Goal: Check status: Check status

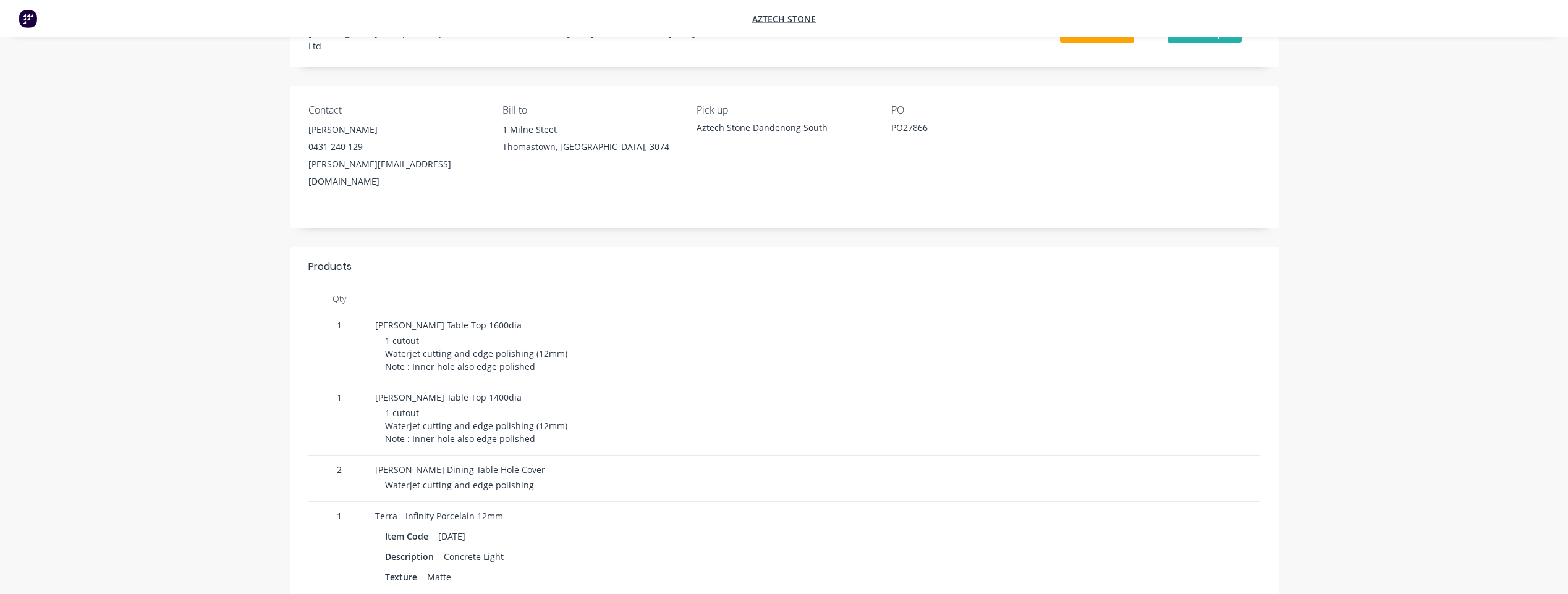
scroll to position [123, 0]
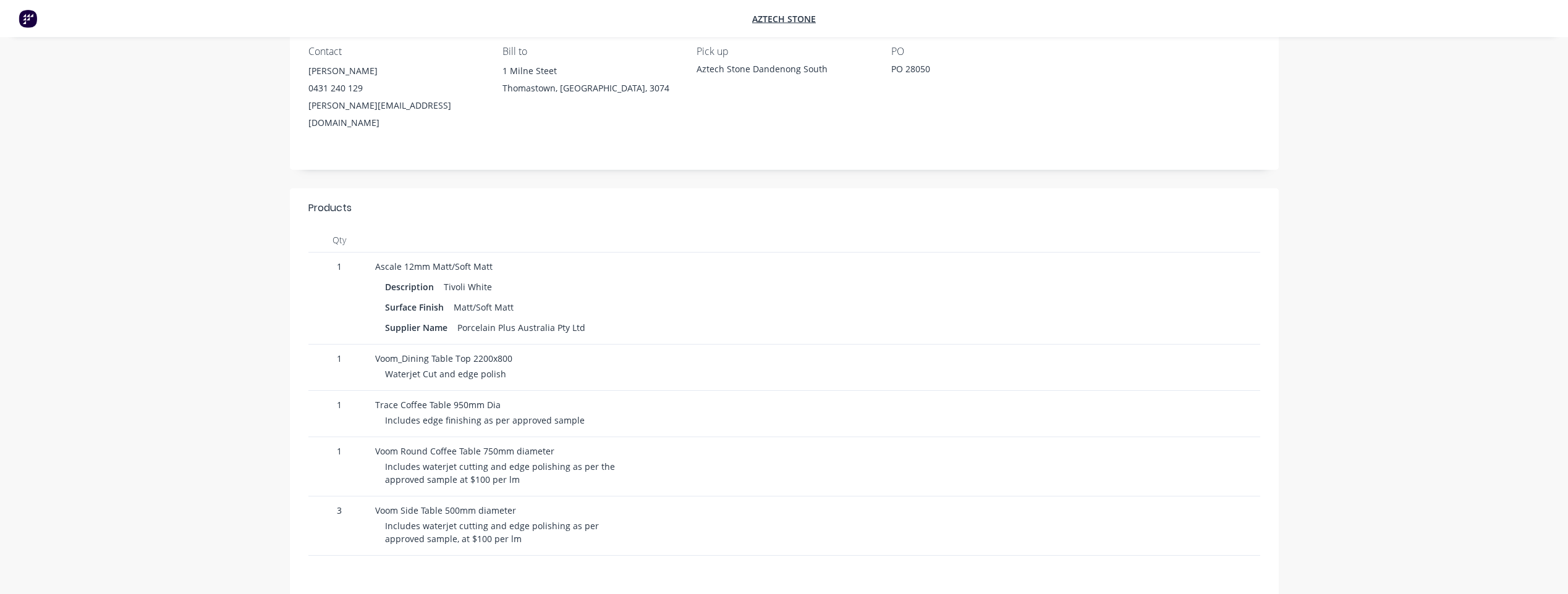
scroll to position [123, 0]
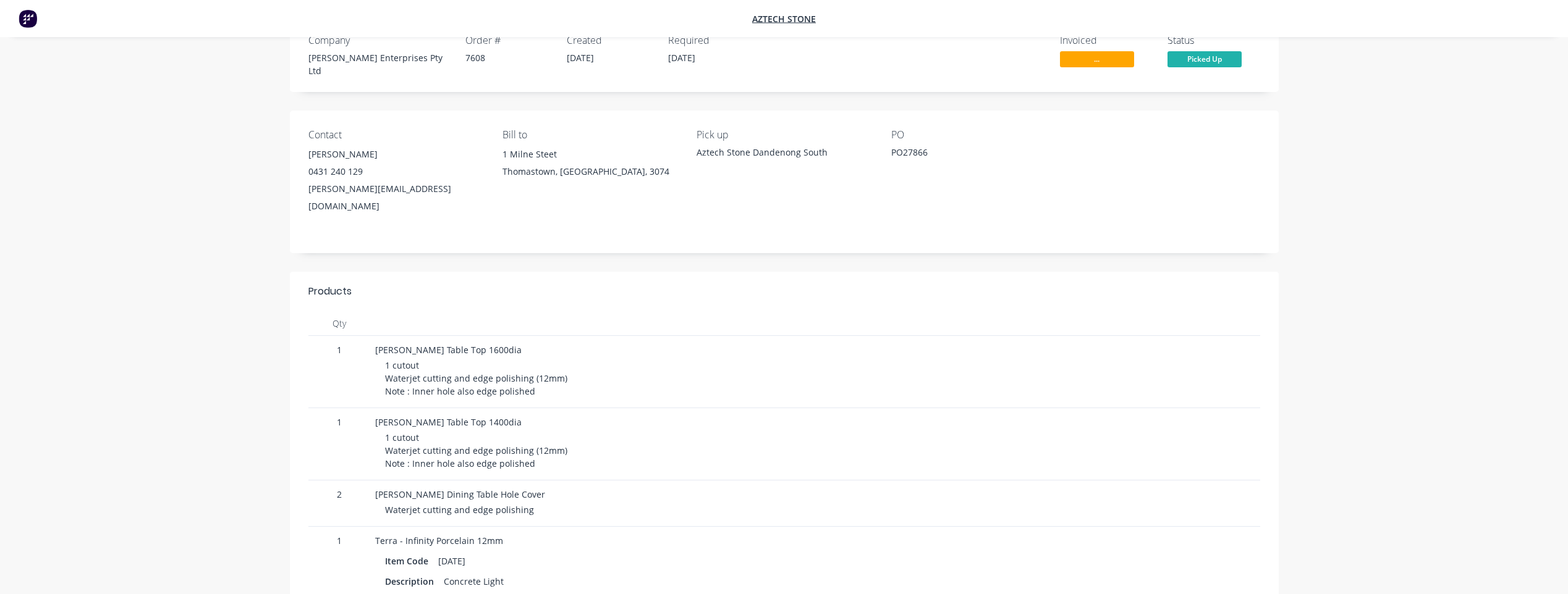
scroll to position [62, 0]
